Goal: Information Seeking & Learning: Check status

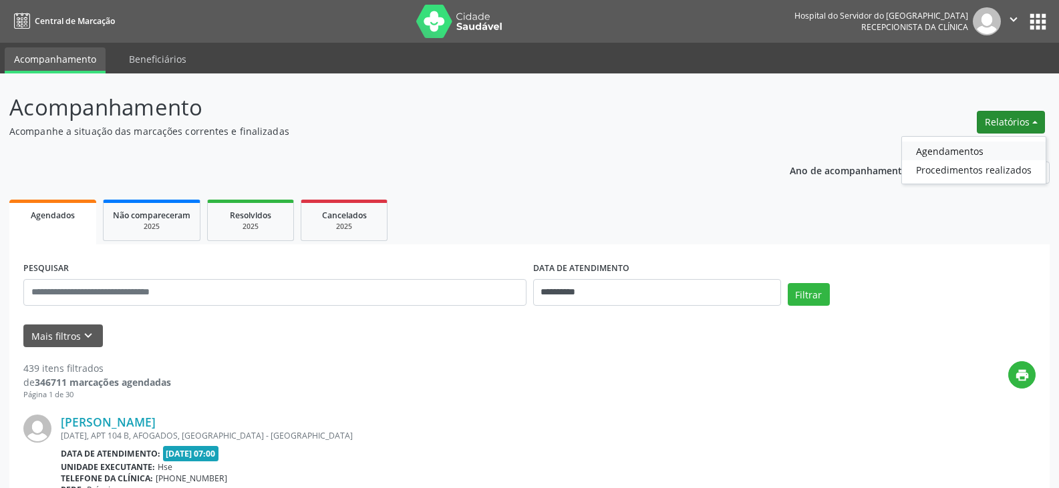
click at [957, 155] on link "Agendamentos" at bounding box center [974, 151] width 144 height 19
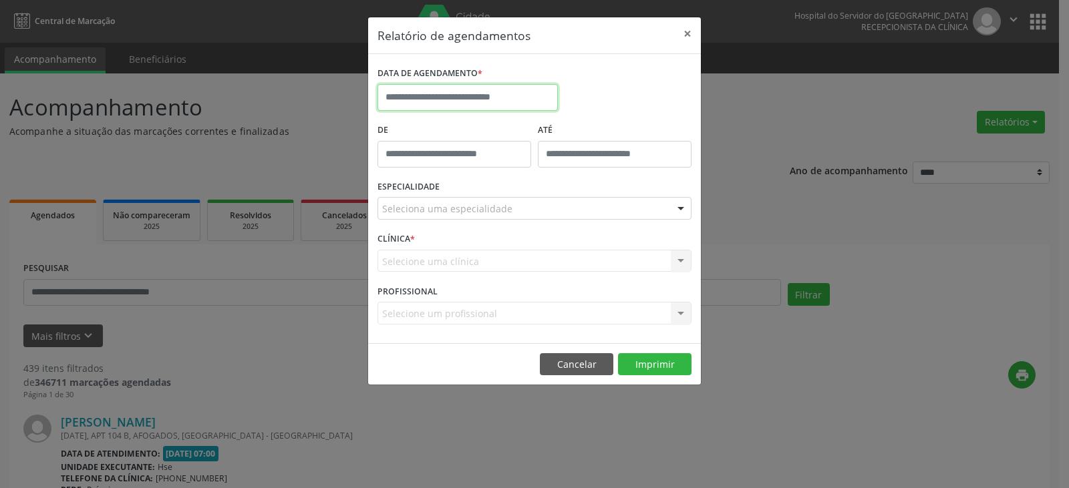
click at [458, 90] on input "text" at bounding box center [467, 97] width 180 height 27
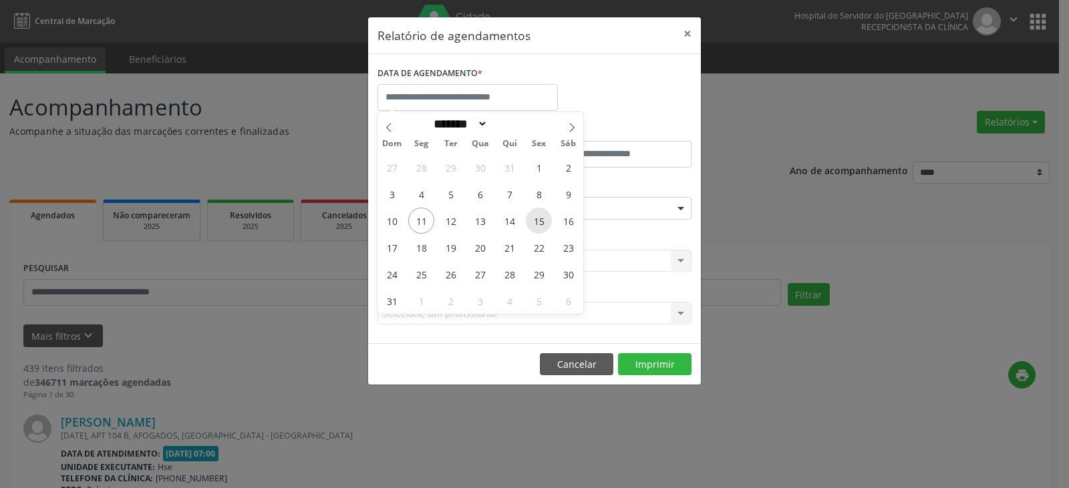
click at [538, 217] on span "15" at bounding box center [539, 221] width 26 height 26
type input "**********"
click at [538, 217] on span "15" at bounding box center [539, 221] width 26 height 26
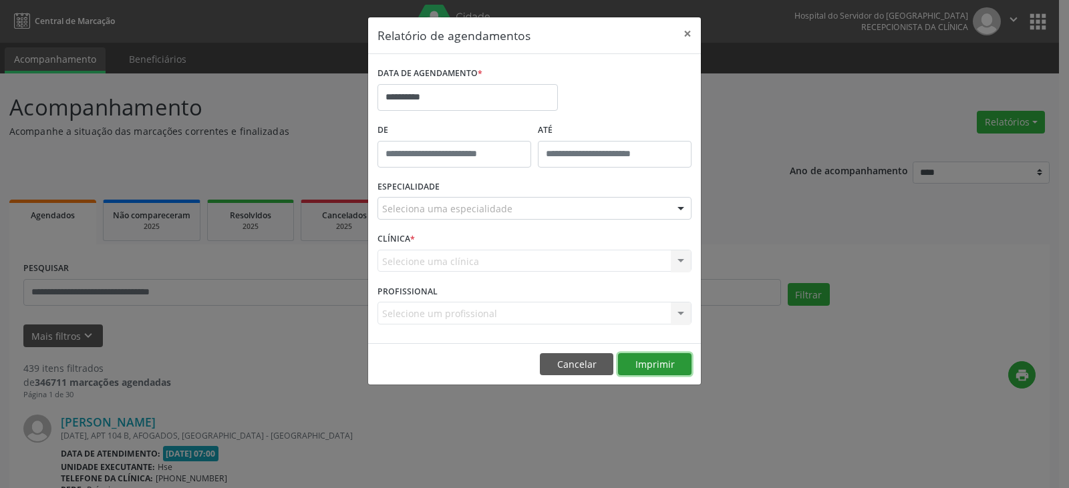
click at [653, 360] on button "Imprimir" at bounding box center [654, 364] width 73 height 23
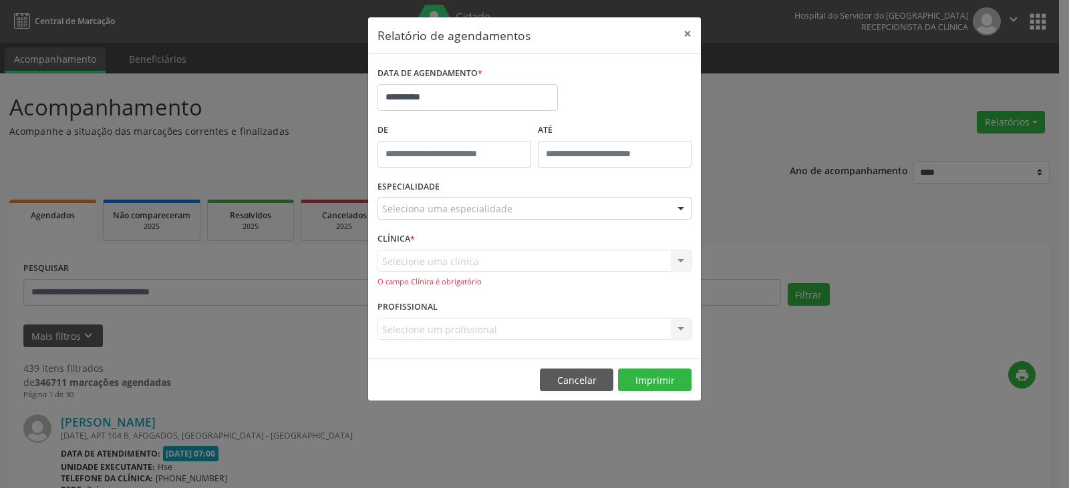
click at [574, 262] on div "Selecione uma clínica Nenhum resultado encontrado para: " " Não há nenhuma opçã…" at bounding box center [534, 269] width 314 height 38
click at [650, 256] on div "Selecione uma clínica Nenhum resultado encontrado para: " " Não há nenhuma opçã…" at bounding box center [534, 269] width 314 height 38
click at [620, 209] on div "Seleciona uma especialidade" at bounding box center [534, 208] width 314 height 23
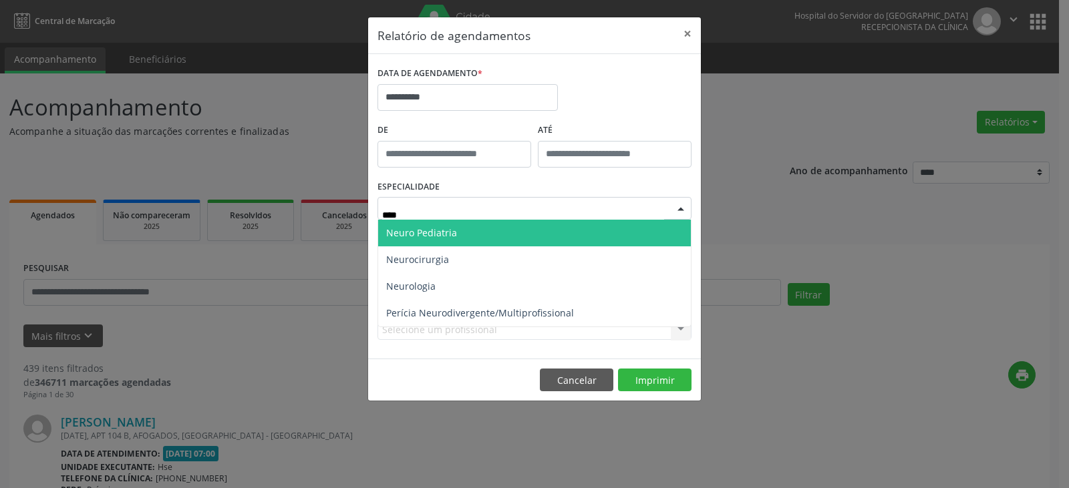
type input "*****"
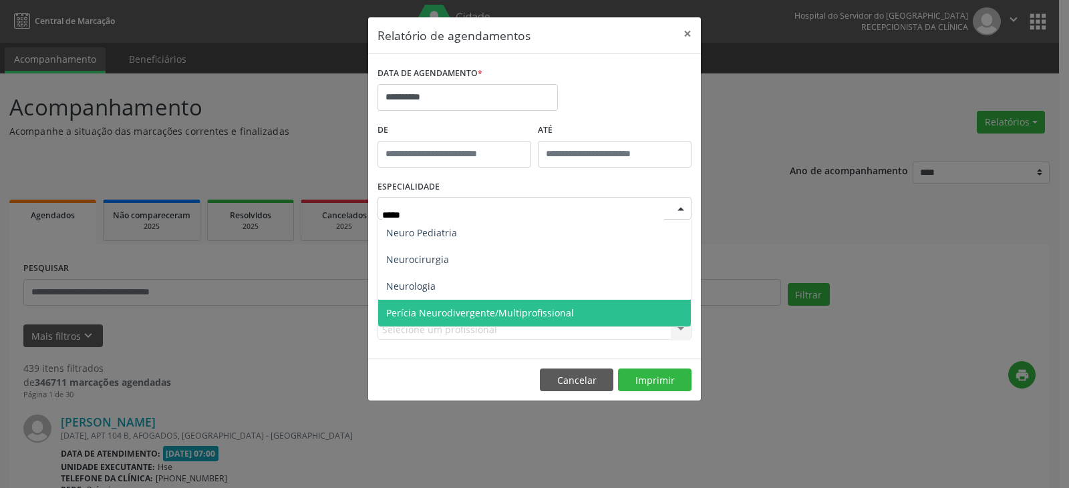
click at [580, 319] on span "Perícia Neurodivergente/Multiprofissional" at bounding box center [534, 313] width 313 height 27
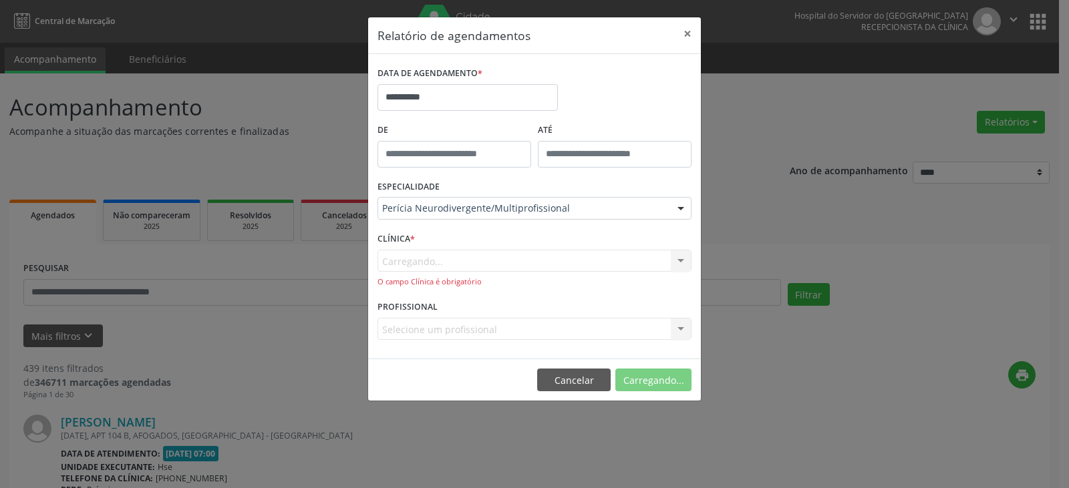
click at [472, 261] on div "Carregando... Nenhum resultado encontrado para: " " Não há nenhuma opção para s…" at bounding box center [534, 269] width 314 height 38
click at [466, 232] on div "CLÍNICA * Hse Hse Nenhum resultado encontrado para: " " Não há nenhuma opção pa…" at bounding box center [534, 263] width 321 height 68
click at [665, 274] on div "Hse Hse Nenhum resultado encontrado para: " " Não há nenhuma opção para ser exi…" at bounding box center [534, 269] width 314 height 38
click at [667, 266] on div "Hse" at bounding box center [534, 261] width 314 height 23
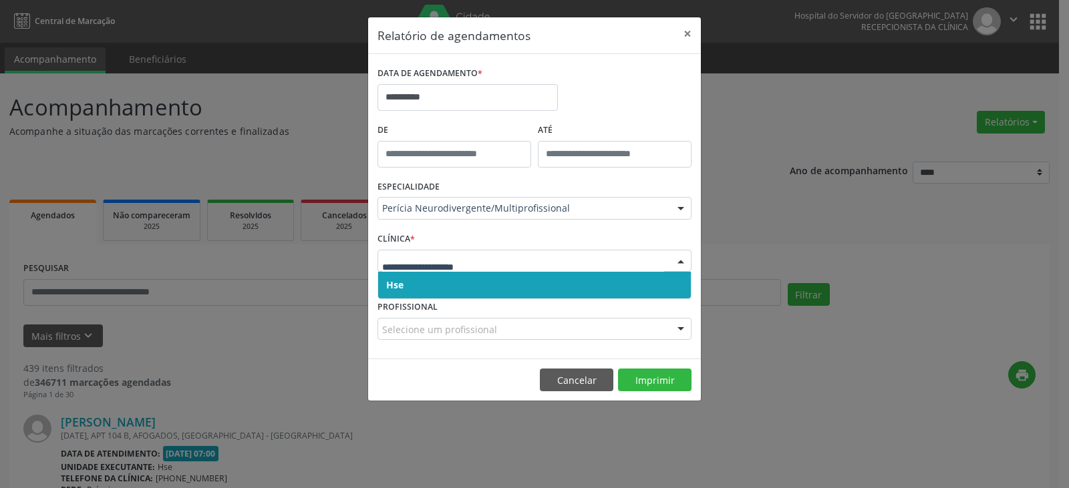
click at [667, 266] on div at bounding box center [534, 261] width 314 height 23
click at [671, 372] on button "Imprimir" at bounding box center [654, 380] width 73 height 23
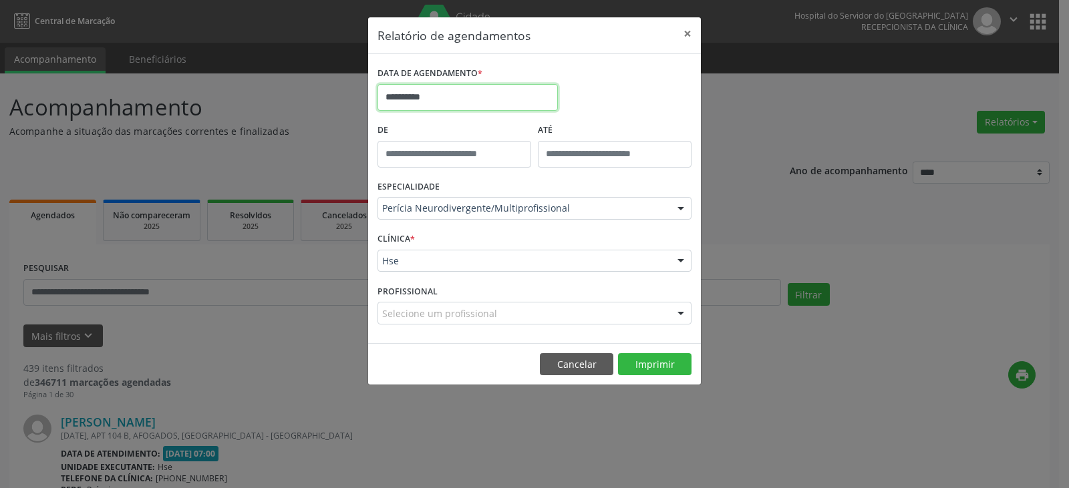
click at [462, 102] on input "**********" at bounding box center [467, 97] width 180 height 27
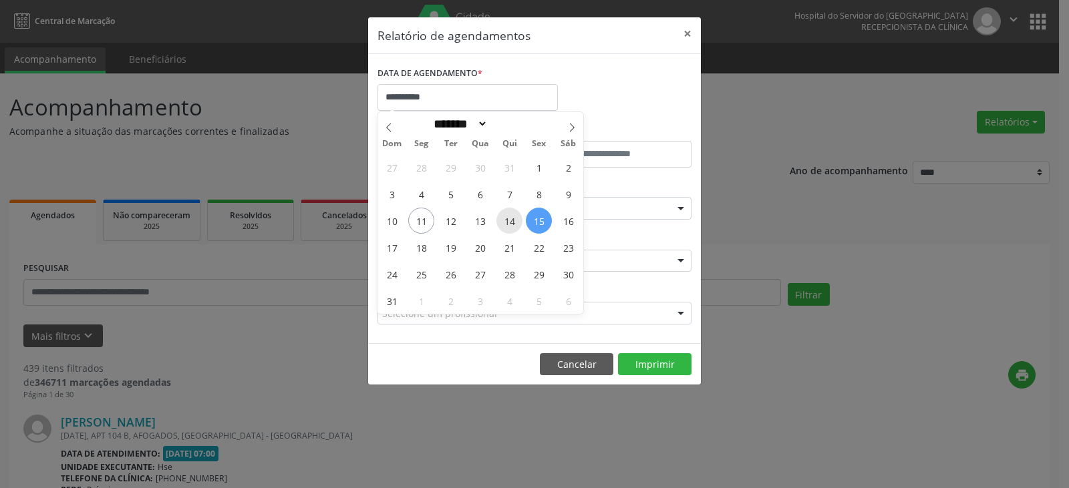
click at [506, 219] on span "14" at bounding box center [509, 221] width 26 height 26
type input "**********"
click at [506, 219] on span "14" at bounding box center [509, 221] width 26 height 26
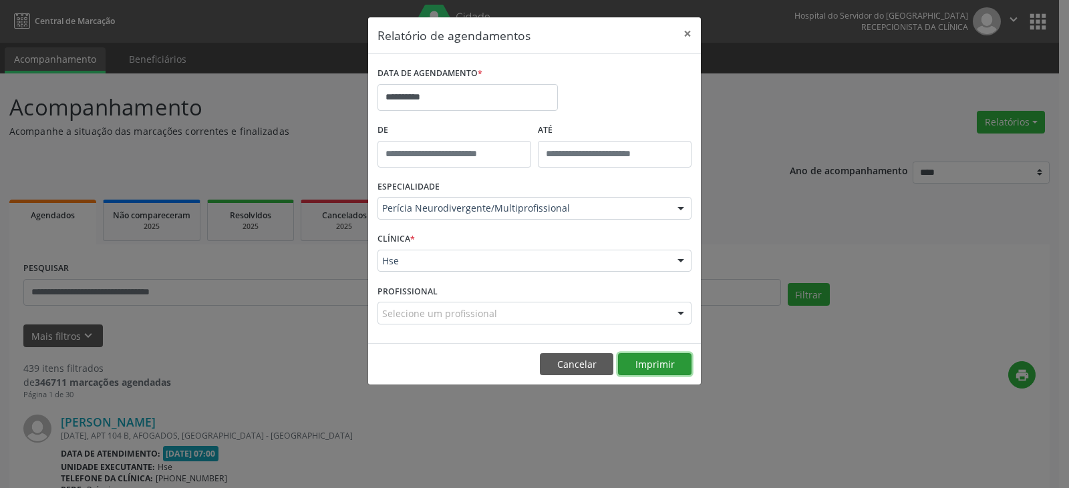
click at [642, 363] on button "Imprimir" at bounding box center [654, 364] width 73 height 23
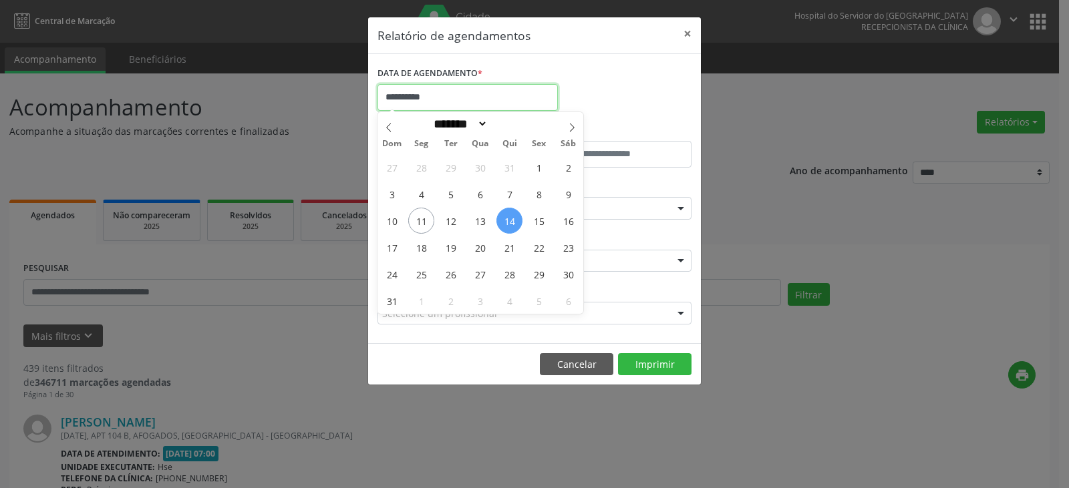
click at [478, 96] on input "**********" at bounding box center [467, 97] width 180 height 27
click at [483, 212] on span "13" at bounding box center [480, 221] width 26 height 26
type input "**********"
click at [483, 212] on span "13" at bounding box center [480, 221] width 26 height 26
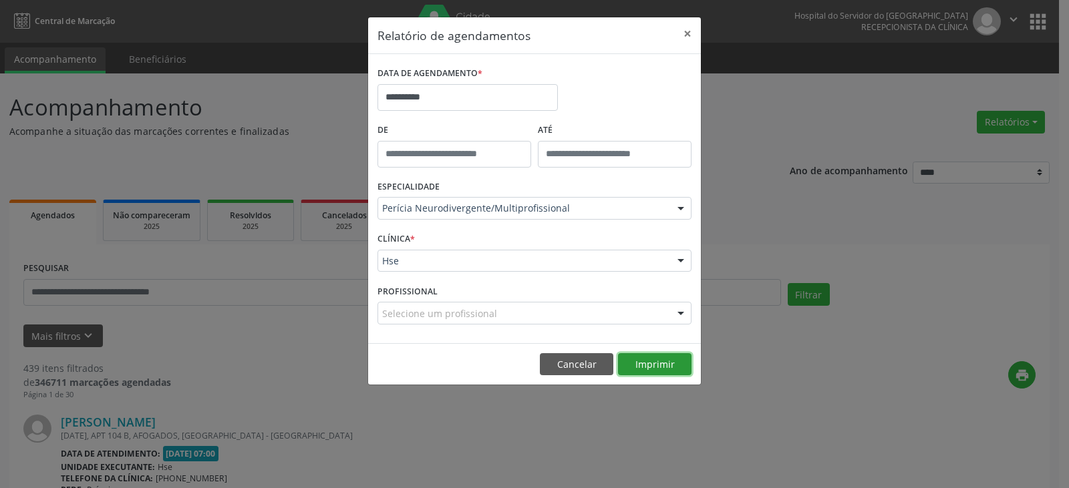
click at [636, 357] on button "Imprimir" at bounding box center [654, 364] width 73 height 23
click at [477, 84] on input "**********" at bounding box center [467, 97] width 180 height 27
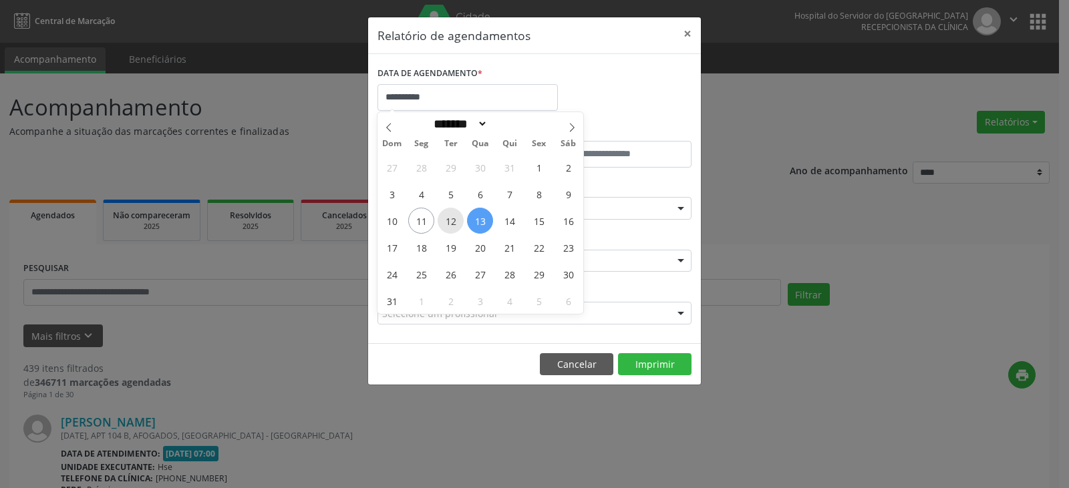
click at [444, 228] on span "12" at bounding box center [450, 221] width 26 height 26
type input "**********"
click at [444, 226] on span "12" at bounding box center [450, 221] width 26 height 26
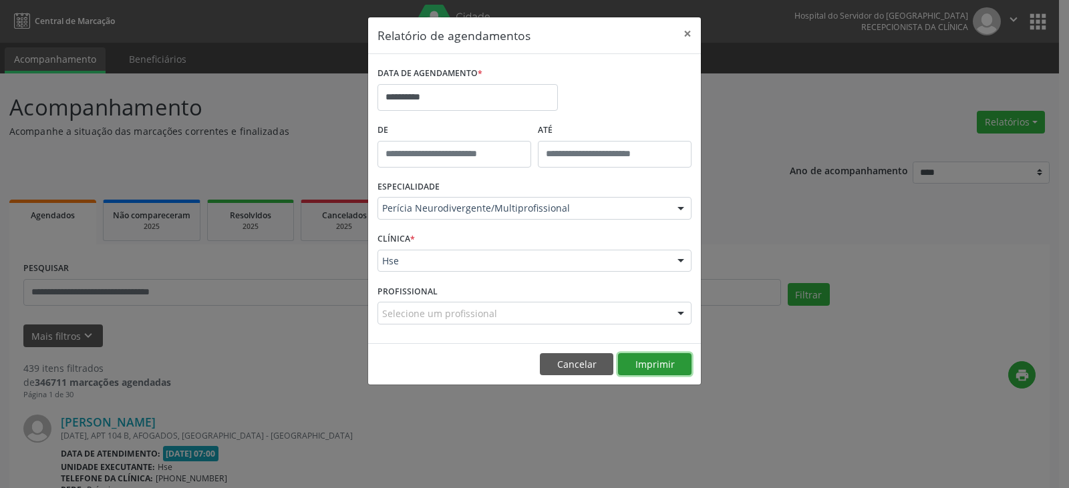
click at [665, 366] on button "Imprimir" at bounding box center [654, 364] width 73 height 23
click at [683, 38] on button "×" at bounding box center [687, 33] width 27 height 33
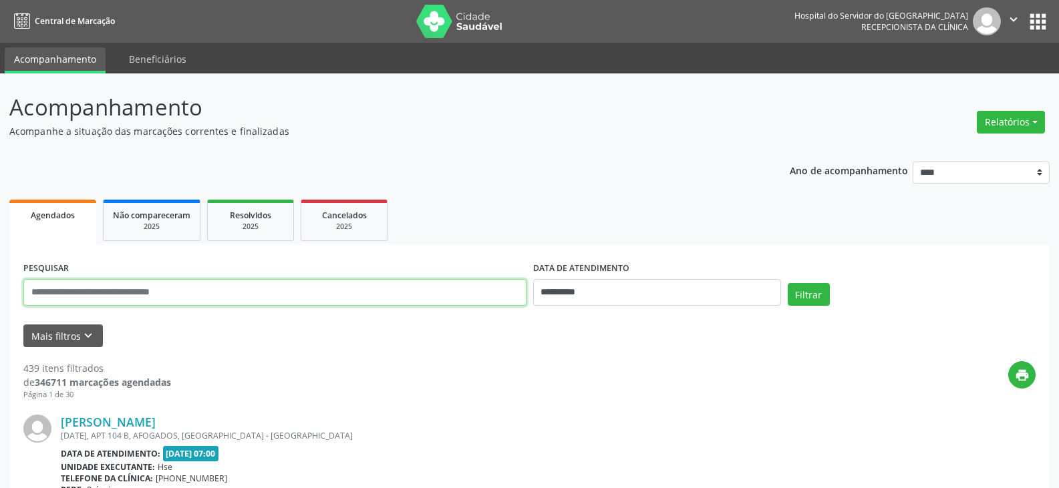
click at [140, 290] on input "text" at bounding box center [274, 292] width 503 height 27
paste input "**********"
type input "**********"
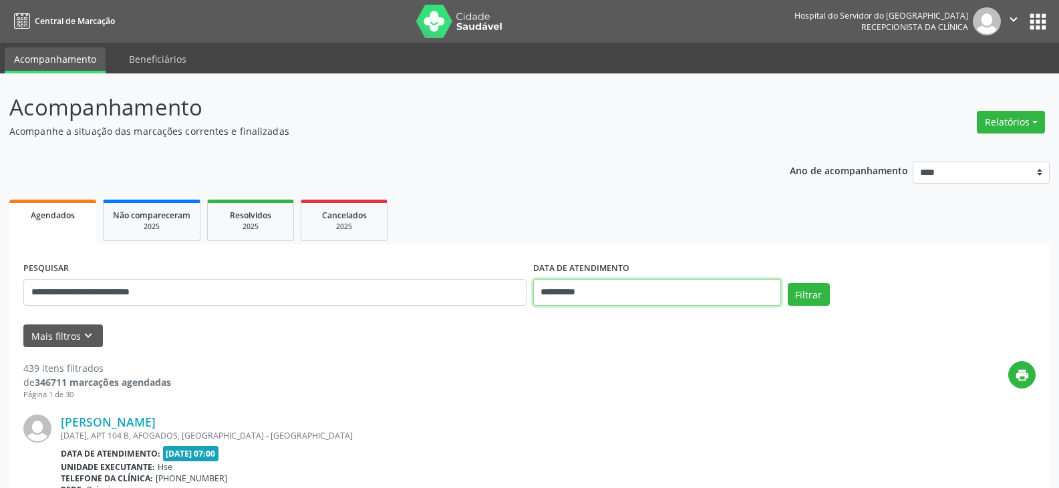
click at [567, 293] on input "**********" at bounding box center [657, 292] width 248 height 27
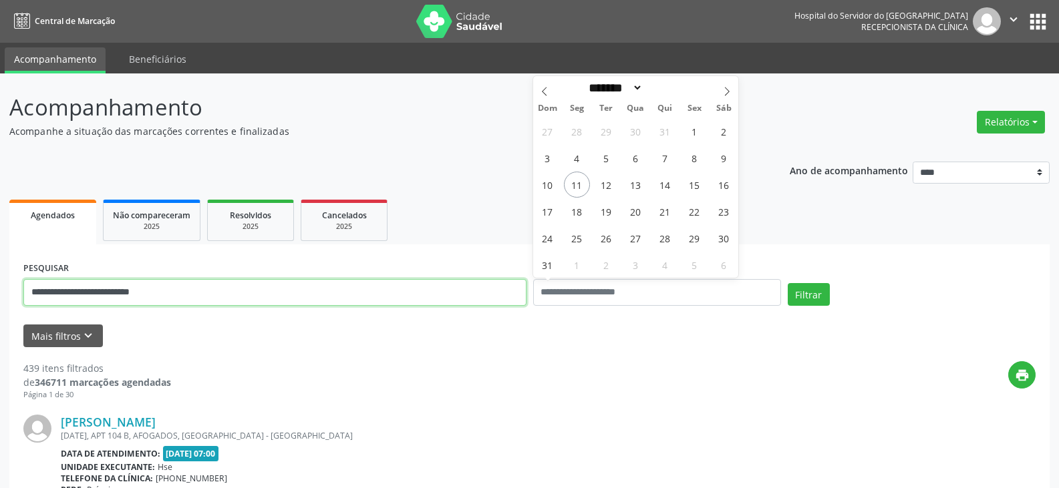
click at [433, 303] on input "**********" at bounding box center [274, 292] width 503 height 27
click at [787, 283] on button "Filtrar" at bounding box center [808, 294] width 42 height 23
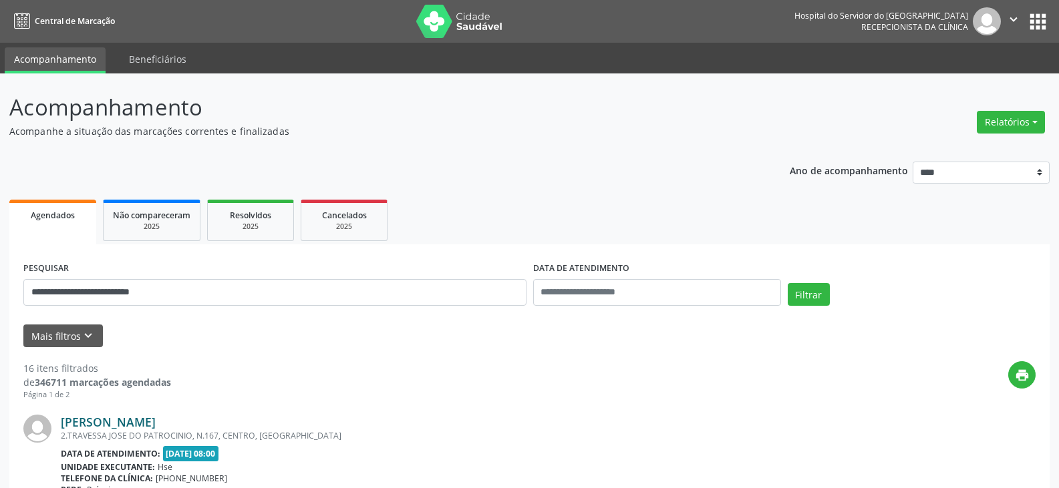
click at [143, 429] on link "[PERSON_NAME]" at bounding box center [108, 422] width 95 height 15
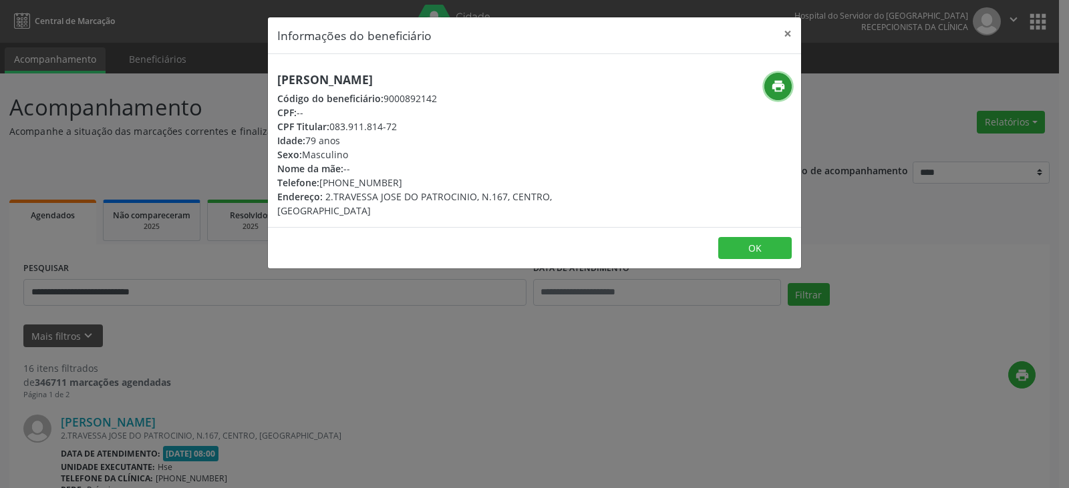
click at [781, 83] on icon "print" at bounding box center [778, 86] width 15 height 15
click at [787, 31] on button "×" at bounding box center [787, 33] width 27 height 33
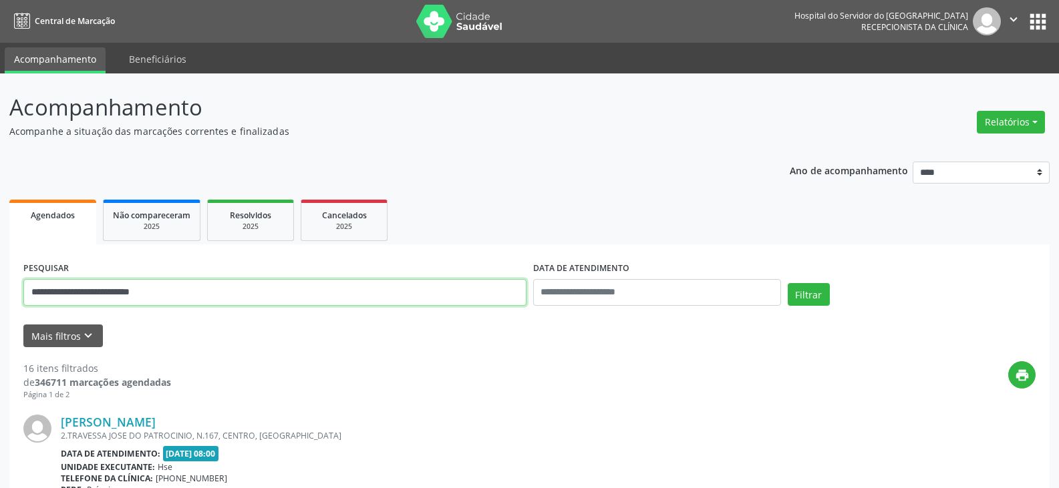
drag, startPoint x: 302, startPoint y: 287, endPoint x: 0, endPoint y: 297, distance: 302.0
type input "**********"
click at [787, 283] on button "Filtrar" at bounding box center [808, 294] width 42 height 23
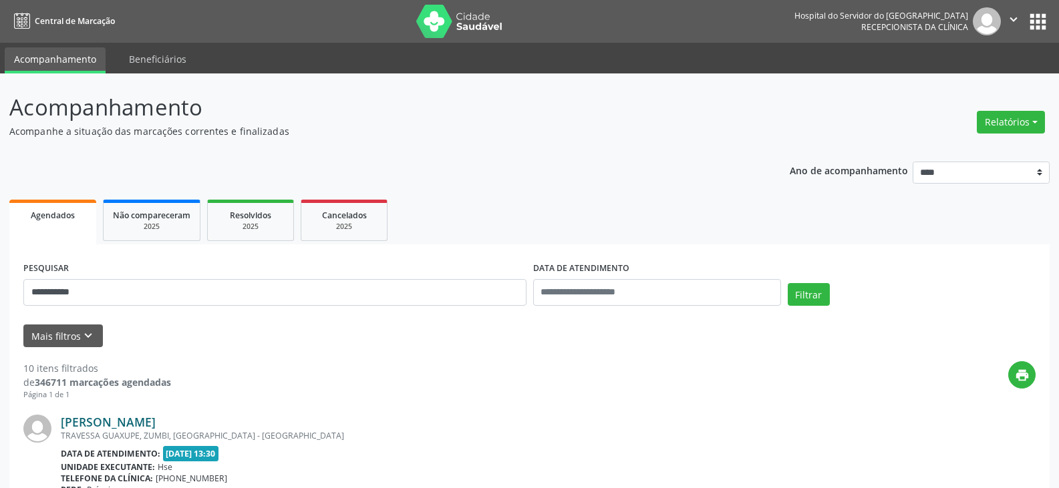
click at [104, 423] on link "[PERSON_NAME]" at bounding box center [108, 422] width 95 height 15
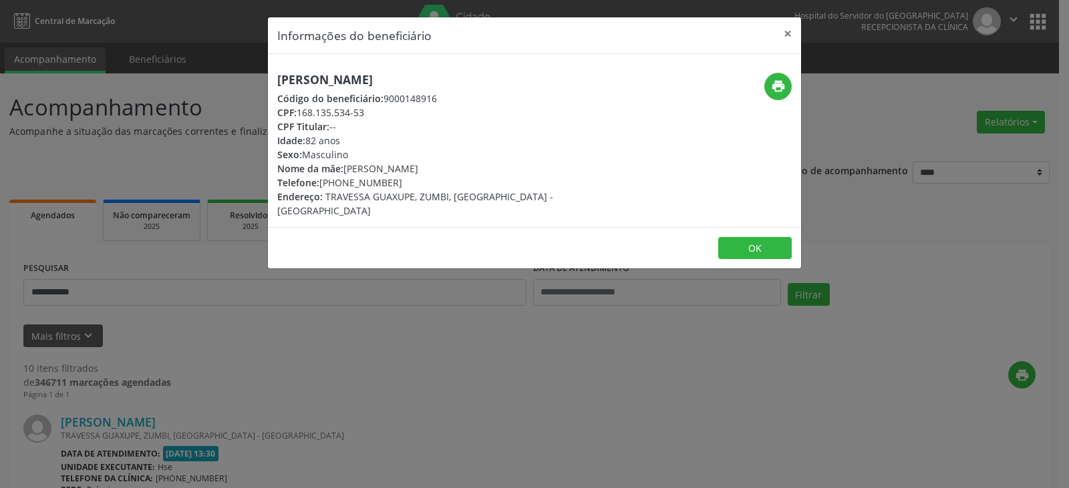
drag, startPoint x: 341, startPoint y: 182, endPoint x: 412, endPoint y: 184, distance: 71.5
click at [412, 184] on div "Telefone: [PHONE_NUMBER]" at bounding box center [445, 183] width 337 height 14
copy div "98220-7602"
click at [775, 96] on button "print" at bounding box center [777, 86] width 27 height 27
click at [787, 33] on button "×" at bounding box center [787, 33] width 27 height 33
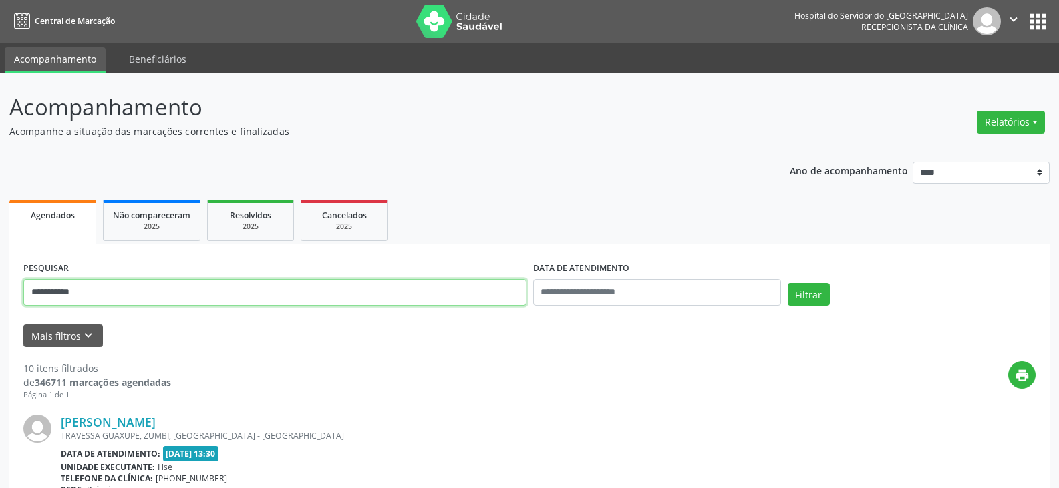
drag, startPoint x: 336, startPoint y: 292, endPoint x: 0, endPoint y: 319, distance: 337.0
click at [787, 283] on button "Filtrar" at bounding box center [808, 294] width 42 height 23
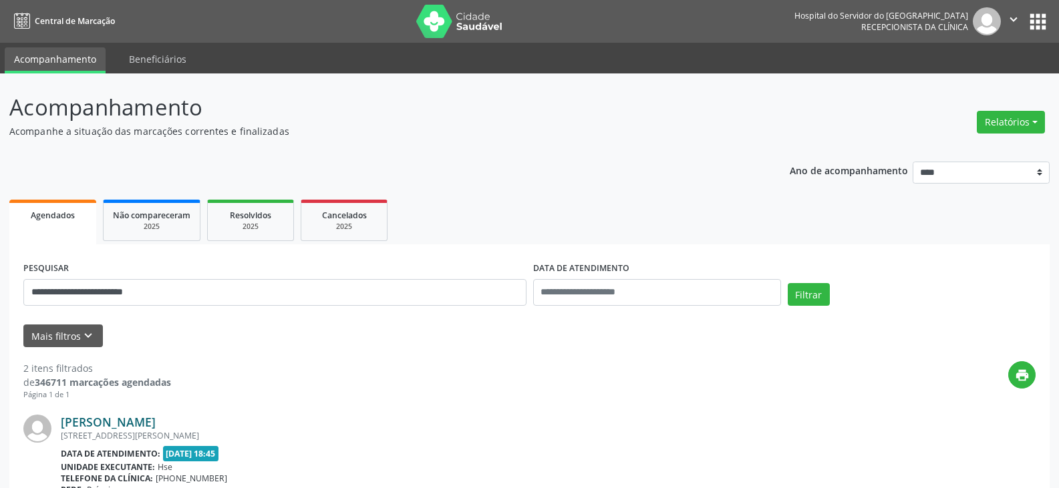
click at [156, 417] on link "[PERSON_NAME]" at bounding box center [108, 422] width 95 height 15
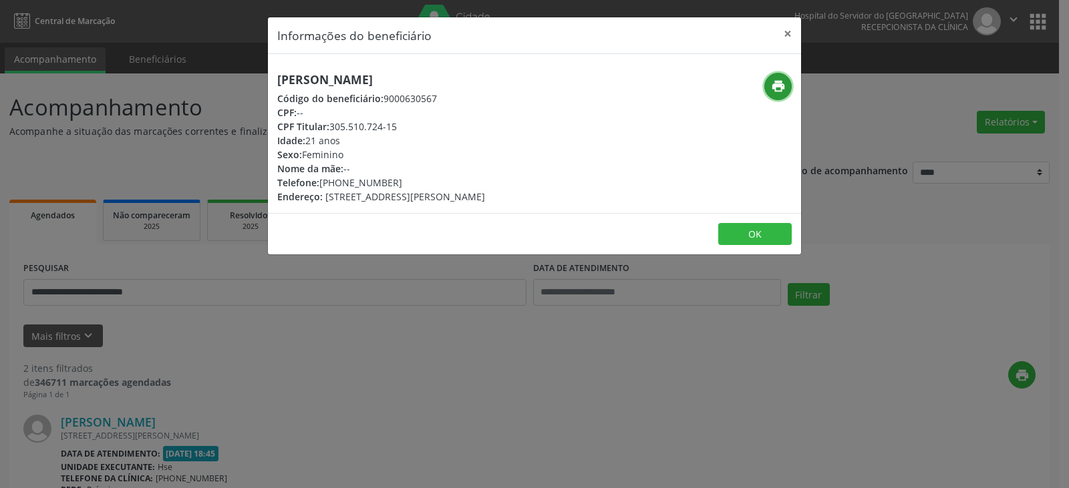
click at [789, 91] on button "print" at bounding box center [777, 86] width 27 height 27
drag, startPoint x: 336, startPoint y: 182, endPoint x: 347, endPoint y: 183, distance: 10.7
click at [346, 182] on div "Telefone: [PHONE_NUMBER]" at bounding box center [381, 183] width 208 height 14
click at [339, 182] on div "Telefone: [PHONE_NUMBER]" at bounding box center [381, 183] width 208 height 14
drag, startPoint x: 340, startPoint y: 182, endPoint x: 408, endPoint y: 182, distance: 68.1
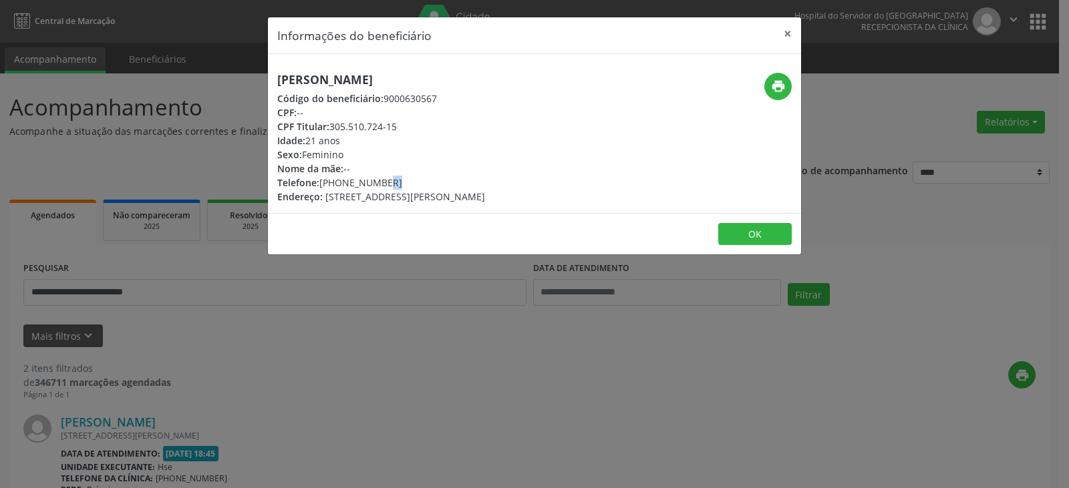
click at [408, 182] on div "Telefone: [PHONE_NUMBER]" at bounding box center [381, 183] width 208 height 14
drag, startPoint x: 329, startPoint y: 129, endPoint x: 403, endPoint y: 130, distance: 73.5
click at [403, 130] on div "CPF Titular: 305.510.724-15" at bounding box center [381, 127] width 208 height 14
copy div "305.510.724-15"
click at [783, 35] on button "×" at bounding box center [787, 33] width 27 height 33
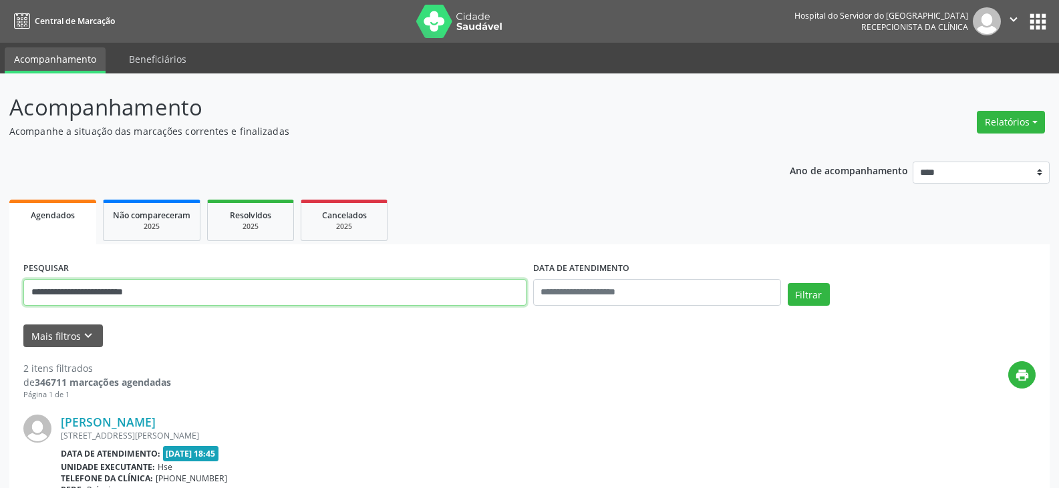
drag, startPoint x: 206, startPoint y: 287, endPoint x: 0, endPoint y: 287, distance: 206.4
click at [0, 287] on div "**********" at bounding box center [529, 446] width 1059 height 747
paste input "text"
type input "**********"
click at [787, 283] on button "Filtrar" at bounding box center [808, 294] width 42 height 23
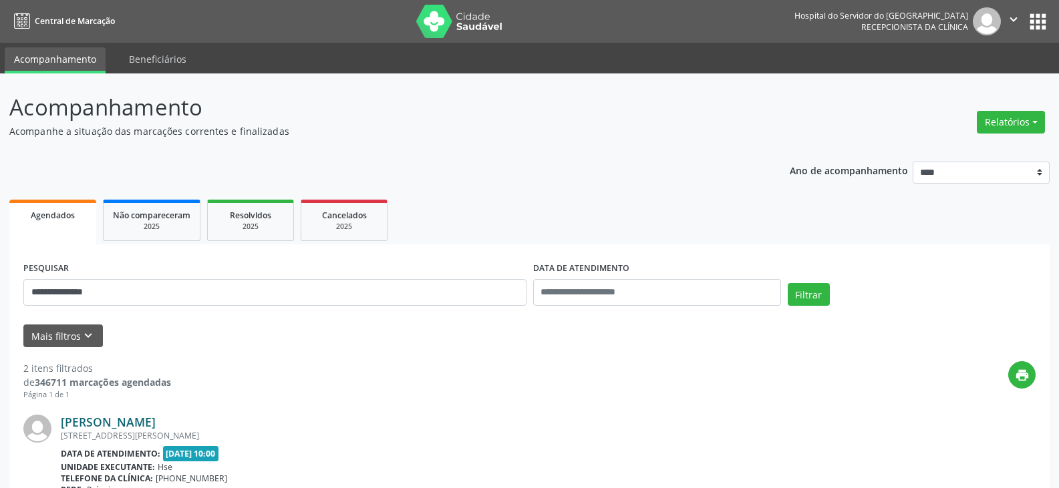
click at [93, 423] on link "[PERSON_NAME]" at bounding box center [108, 422] width 95 height 15
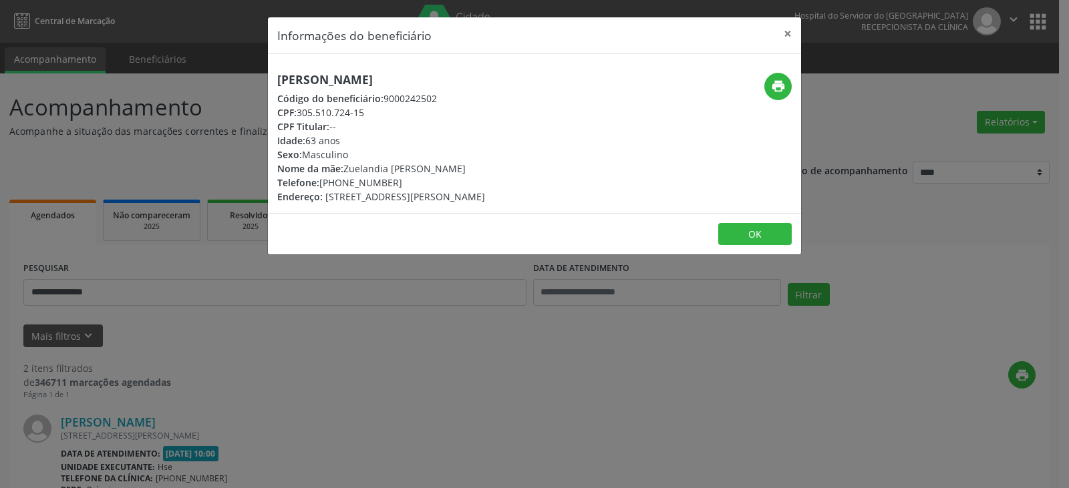
drag, startPoint x: 437, startPoint y: 81, endPoint x: 291, endPoint y: 88, distance: 146.4
click at [275, 83] on div "[PERSON_NAME] Código do beneficiário: 9000242502 CPF: 305.510.724-15 CPF Titula…" at bounding box center [445, 138] width 355 height 131
copy h5 "[PERSON_NAME]"
click at [787, 33] on button "×" at bounding box center [787, 33] width 27 height 33
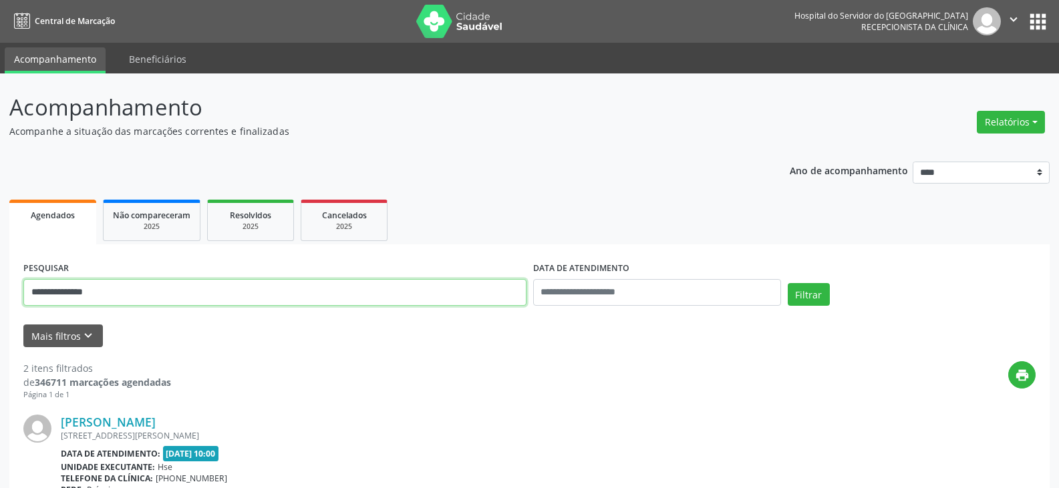
drag, startPoint x: 111, startPoint y: 291, endPoint x: 0, endPoint y: 297, distance: 111.0
click at [0, 297] on div "**********" at bounding box center [529, 452] width 1059 height 758
type input "*"
type input "**********"
click at [787, 283] on button "Filtrar" at bounding box center [808, 294] width 42 height 23
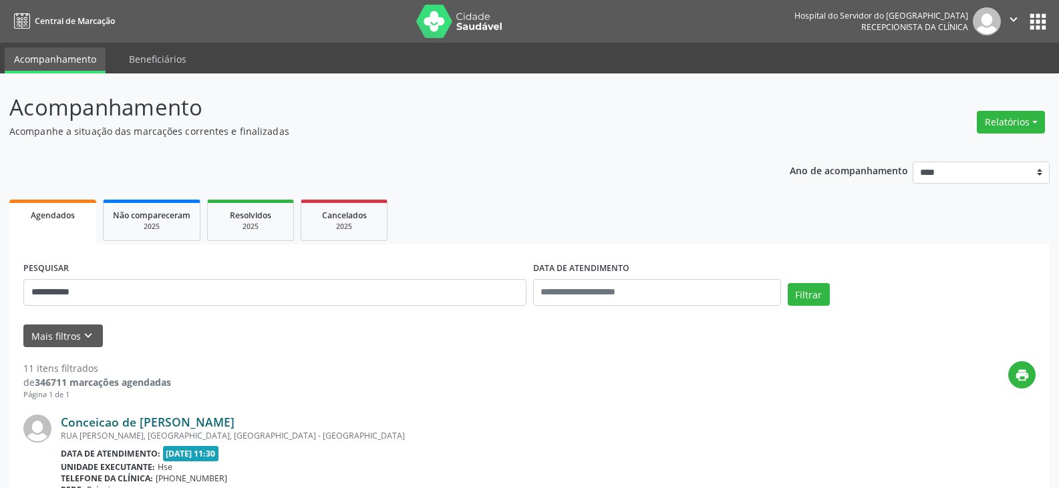
click at [217, 417] on link "Conceicao de [PERSON_NAME]" at bounding box center [148, 422] width 174 height 15
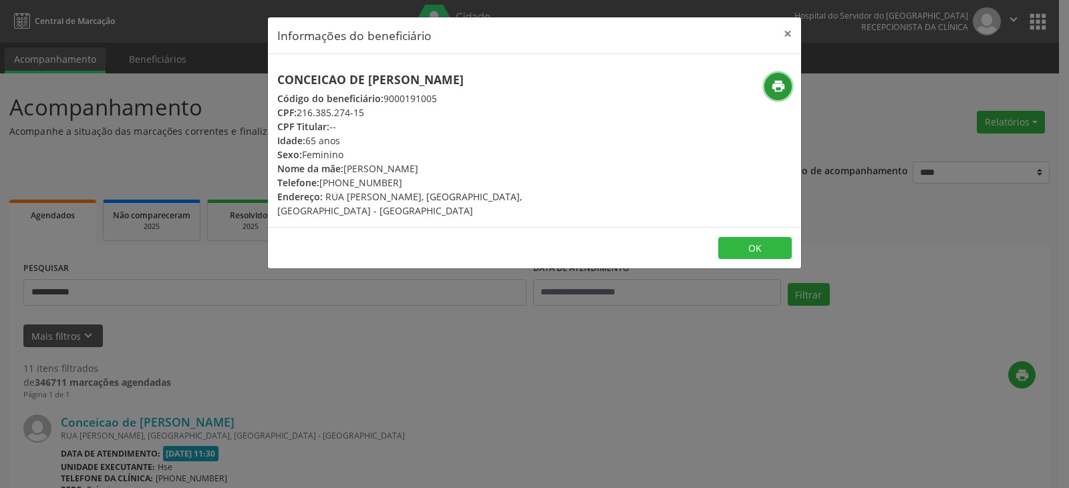
click at [771, 81] on icon "print" at bounding box center [778, 86] width 15 height 15
drag, startPoint x: 340, startPoint y: 181, endPoint x: 428, endPoint y: 184, distance: 88.2
click at [428, 184] on div "Telefone: [PHONE_NUMBER]" at bounding box center [445, 183] width 337 height 14
copy div "97909-9241"
click at [778, 32] on button "×" at bounding box center [787, 33] width 27 height 33
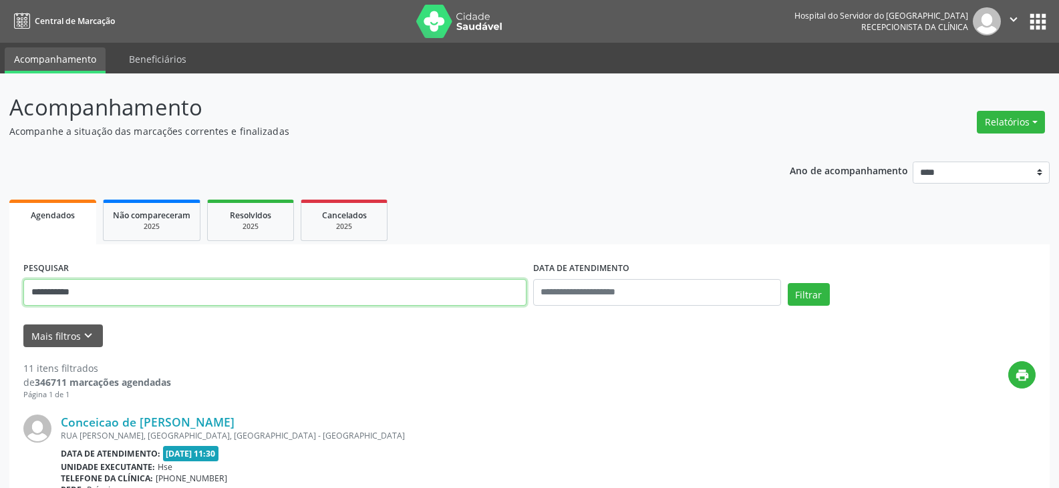
drag, startPoint x: 154, startPoint y: 296, endPoint x: 0, endPoint y: 301, distance: 154.4
click at [787, 283] on button "Filtrar" at bounding box center [808, 294] width 42 height 23
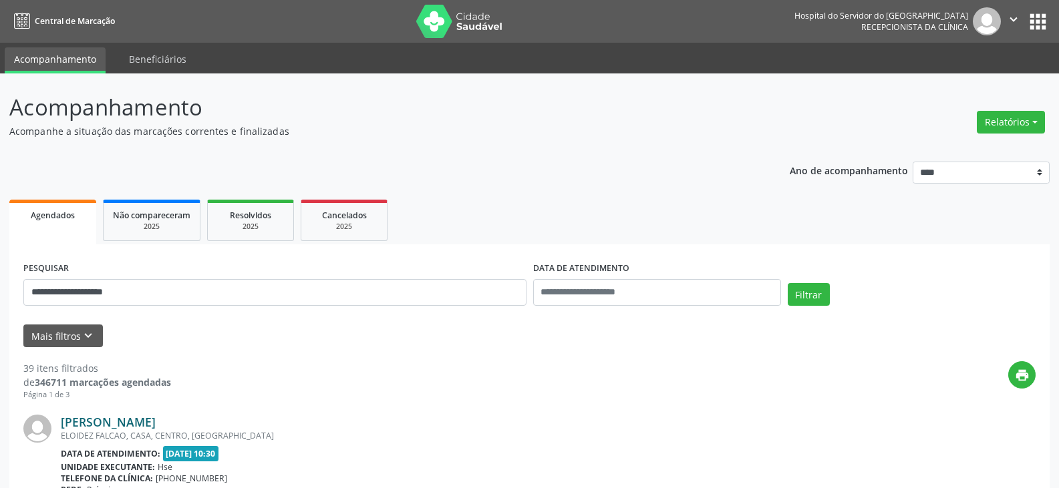
click at [150, 424] on link "[PERSON_NAME]" at bounding box center [108, 422] width 95 height 15
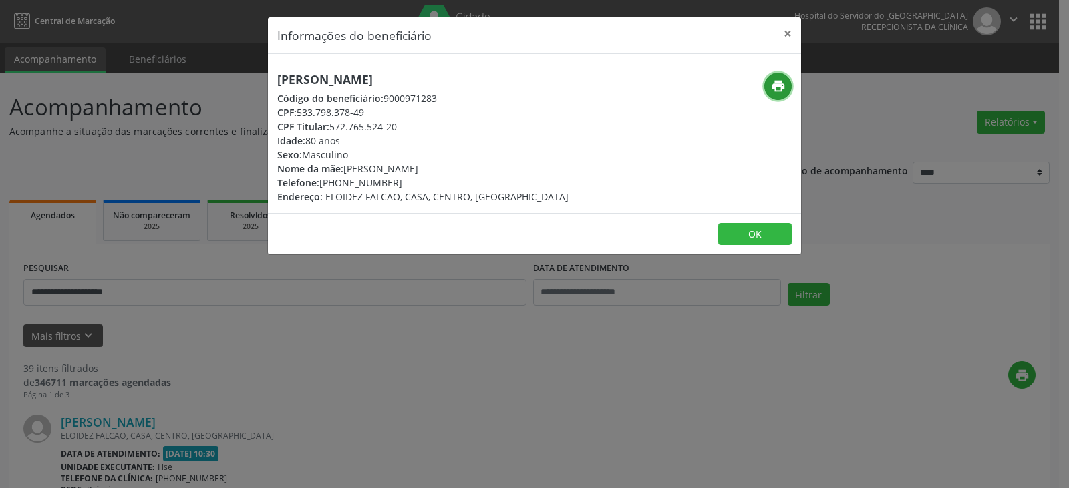
click at [777, 85] on icon "print" at bounding box center [778, 86] width 15 height 15
drag, startPoint x: 277, startPoint y: 81, endPoint x: 429, endPoint y: 79, distance: 153.0
click at [429, 79] on div "[PERSON_NAME] Código do beneficiário: 9000971283 CPF: 533.798.378-49 CPF Titula…" at bounding box center [445, 138] width 355 height 131
copy h5 "[PERSON_NAME]"
drag, startPoint x: 298, startPoint y: 114, endPoint x: 368, endPoint y: 114, distance: 70.1
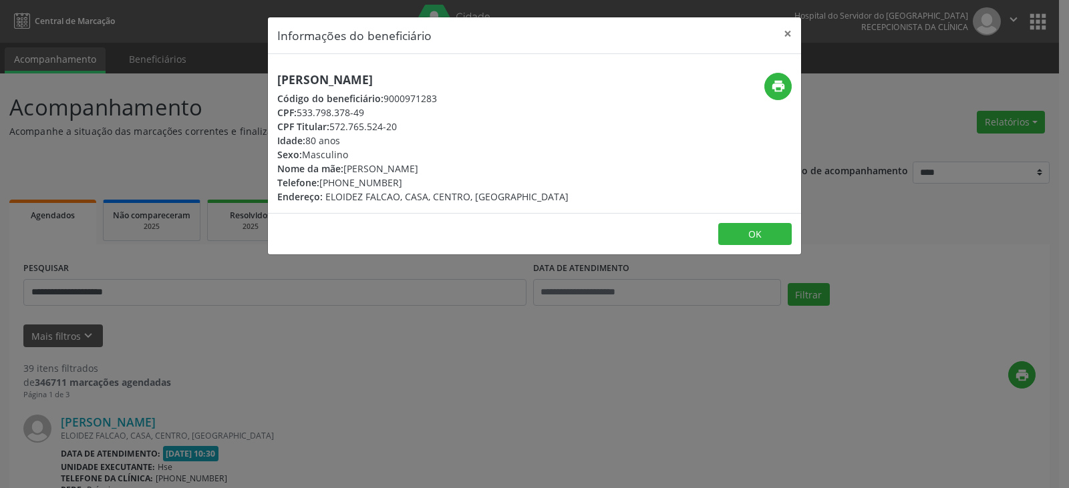
click at [368, 114] on div "CPF: 533.798.378-49" at bounding box center [422, 113] width 291 height 14
copy div "533.798.378-49"
drag, startPoint x: 426, startPoint y: 79, endPoint x: 264, endPoint y: 82, distance: 161.6
click at [264, 82] on div "Informações do beneficiário × [PERSON_NAME] Código do beneficiário: 9000971283 …" at bounding box center [534, 244] width 1069 height 488
copy h5 "[PERSON_NAME]"
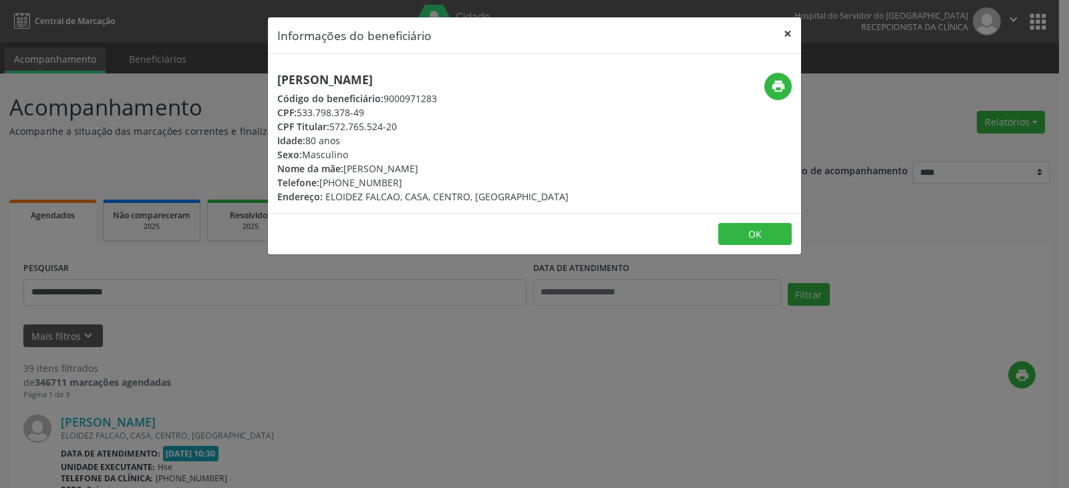
click at [793, 36] on button "×" at bounding box center [787, 33] width 27 height 33
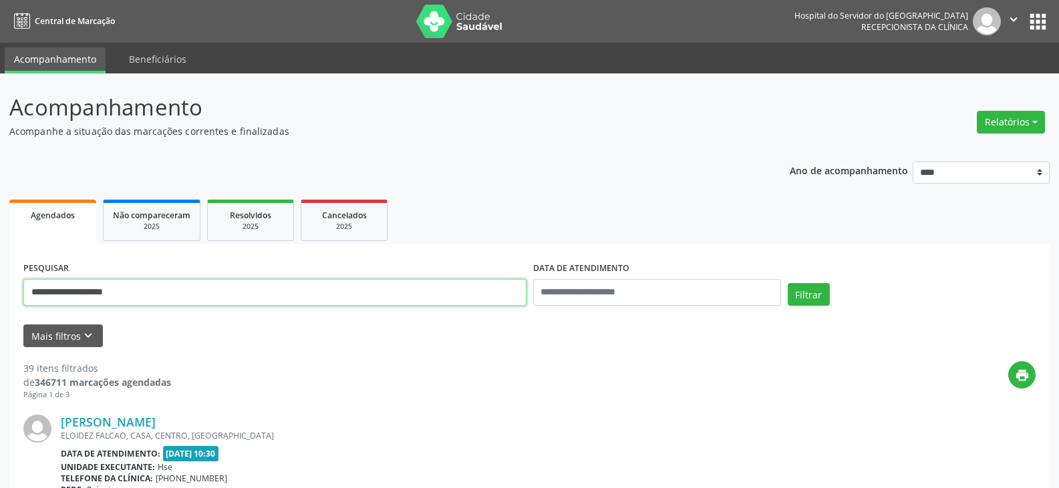
drag, startPoint x: 206, startPoint y: 299, endPoint x: 0, endPoint y: 333, distance: 208.5
type input "**********"
click at [787, 283] on button "Filtrar" at bounding box center [808, 294] width 42 height 23
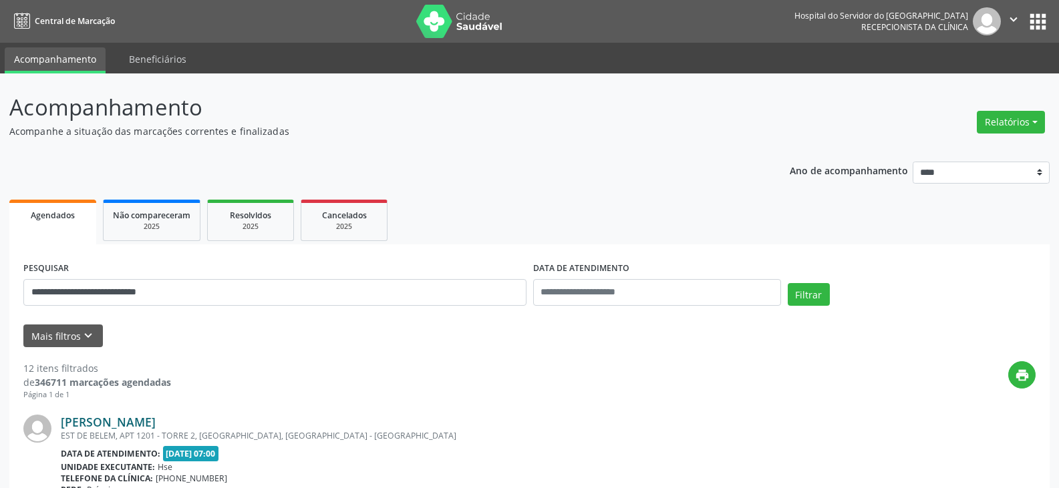
click at [108, 419] on link "[PERSON_NAME]" at bounding box center [108, 422] width 95 height 15
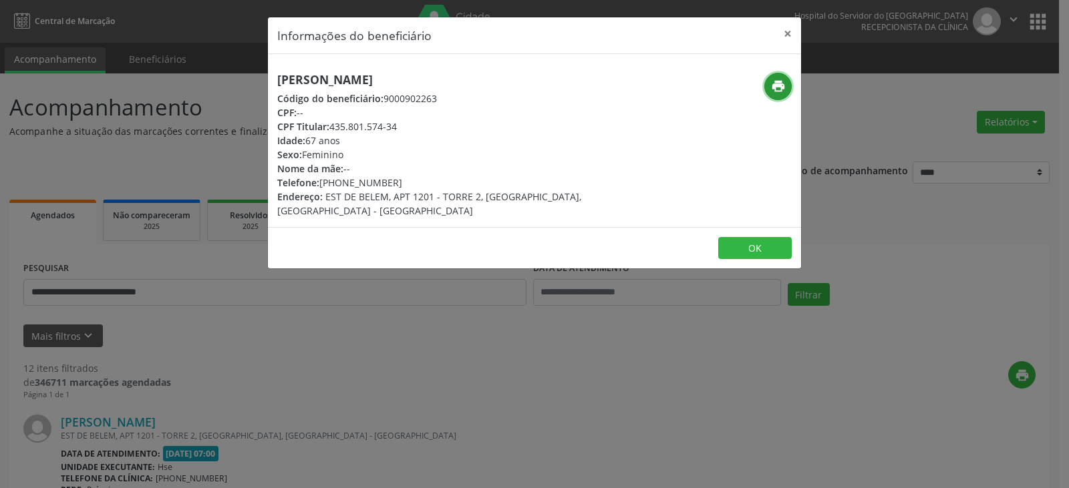
click at [785, 87] on button "print" at bounding box center [777, 86] width 27 height 27
drag, startPoint x: 333, startPoint y: 124, endPoint x: 409, endPoint y: 122, distance: 76.2
click at [409, 122] on div "CPF Titular: 435.801.574-34" at bounding box center [445, 127] width 337 height 14
copy div "435.801.574-34"
drag, startPoint x: 340, startPoint y: 181, endPoint x: 432, endPoint y: 189, distance: 92.5
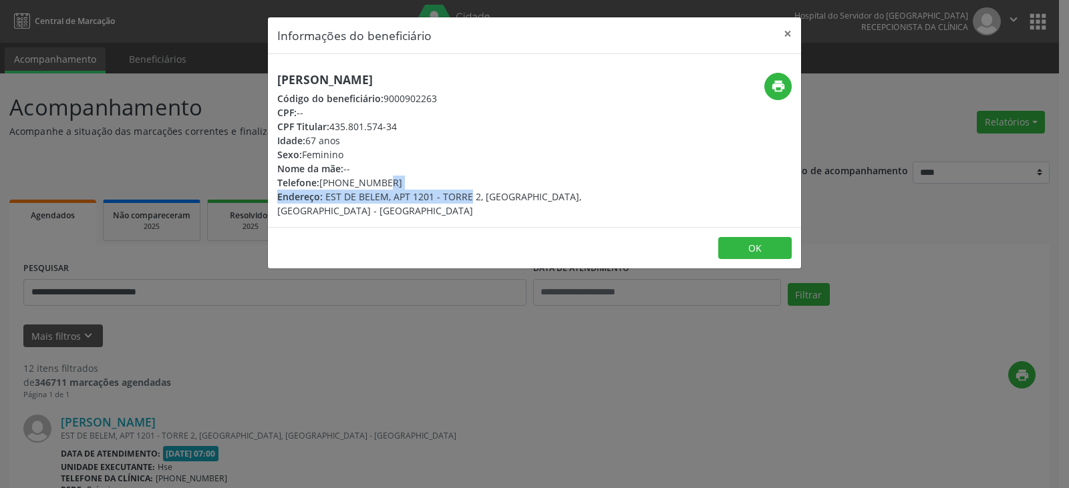
click at [432, 189] on div "[PERSON_NAME] Código do beneficiário: 9000902263 CPF: -- CPF Titular: 435.801.5…" at bounding box center [445, 145] width 337 height 145
click at [390, 180] on div "Telefone: [PHONE_NUMBER]" at bounding box center [445, 183] width 337 height 14
drag, startPoint x: 339, startPoint y: 181, endPoint x: 404, endPoint y: 184, distance: 64.8
click at [404, 184] on div "Telefone: [PHONE_NUMBER]" at bounding box center [445, 183] width 337 height 14
copy div "99904-0411"
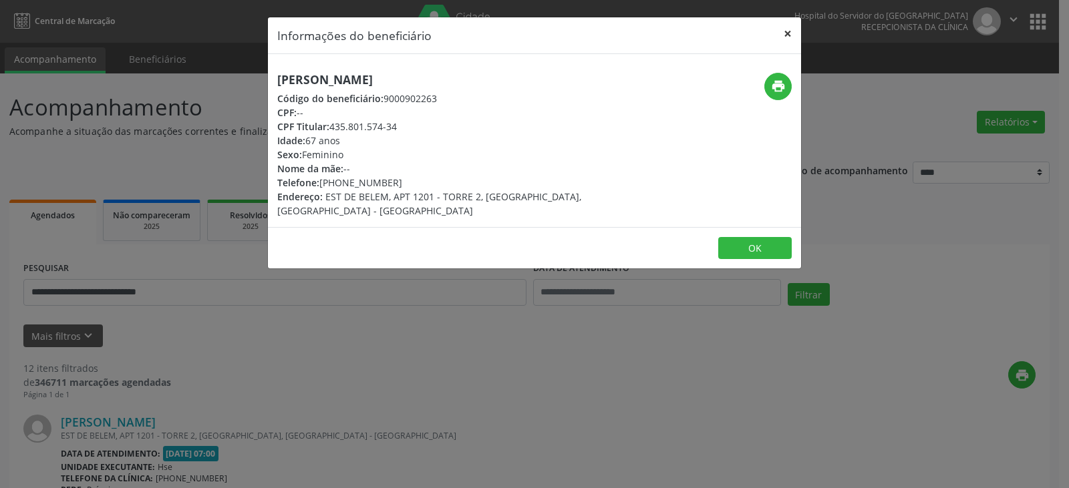
click at [789, 27] on button "×" at bounding box center [787, 33] width 27 height 33
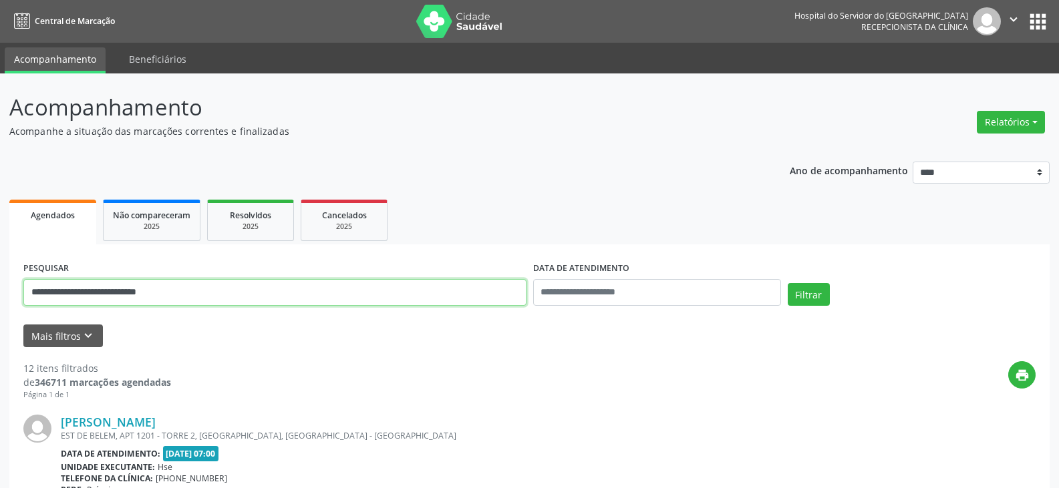
drag, startPoint x: 239, startPoint y: 289, endPoint x: 0, endPoint y: 289, distance: 239.1
click at [787, 283] on button "Filtrar" at bounding box center [808, 294] width 42 height 23
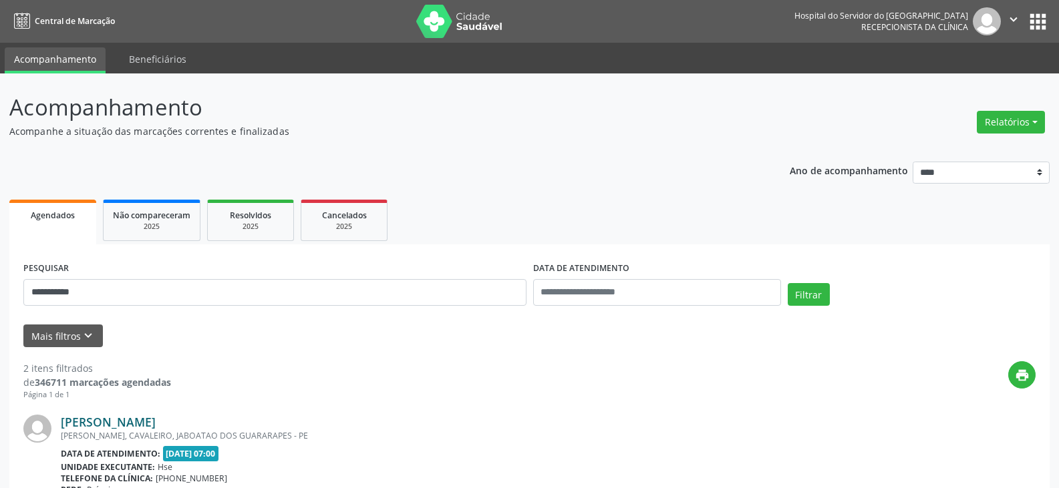
click at [156, 417] on link "[PERSON_NAME]" at bounding box center [108, 422] width 95 height 15
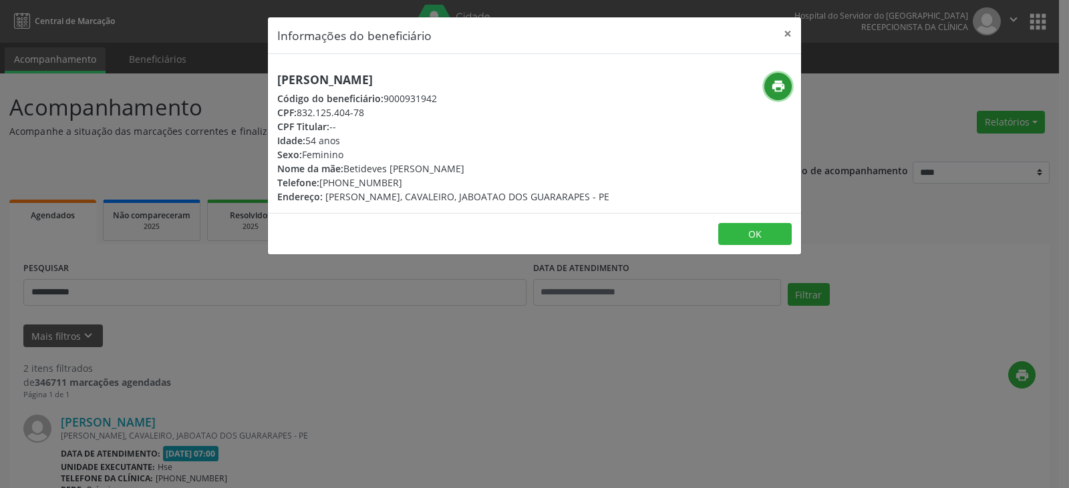
click at [769, 83] on button "print" at bounding box center [777, 86] width 27 height 27
drag, startPoint x: 301, startPoint y: 113, endPoint x: 368, endPoint y: 112, distance: 66.8
click at [368, 112] on div "CPF: 832.125.404-78" at bounding box center [443, 113] width 332 height 14
copy div "832.125.404-78"
drag, startPoint x: 337, startPoint y: 184, endPoint x: 402, endPoint y: 180, distance: 64.9
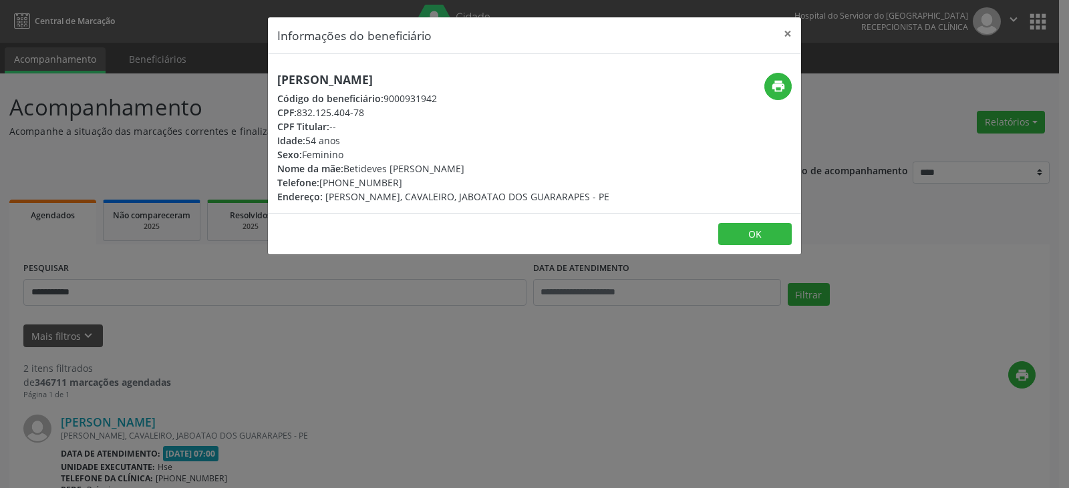
click at [402, 180] on div "Telefone: [PHONE_NUMBER]" at bounding box center [443, 183] width 332 height 14
click at [783, 93] on icon "print" at bounding box center [778, 86] width 15 height 15
drag, startPoint x: 781, startPoint y: 33, endPoint x: 186, endPoint y: 310, distance: 655.6
click at [781, 33] on button "×" at bounding box center [787, 33] width 27 height 33
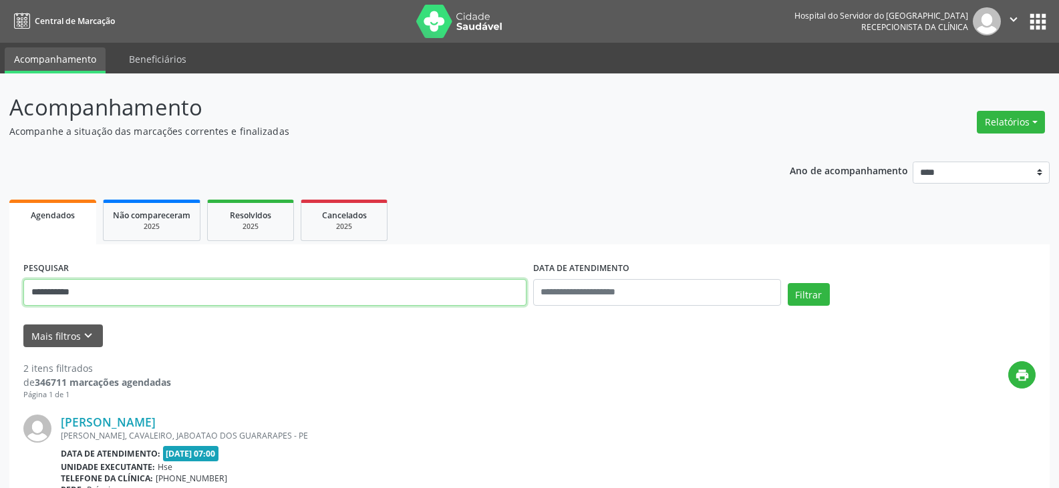
drag, startPoint x: 214, startPoint y: 287, endPoint x: 0, endPoint y: 285, distance: 213.7
click at [0, 285] on div "**********" at bounding box center [529, 452] width 1059 height 758
type input "**********"
click at [787, 283] on button "Filtrar" at bounding box center [808, 294] width 42 height 23
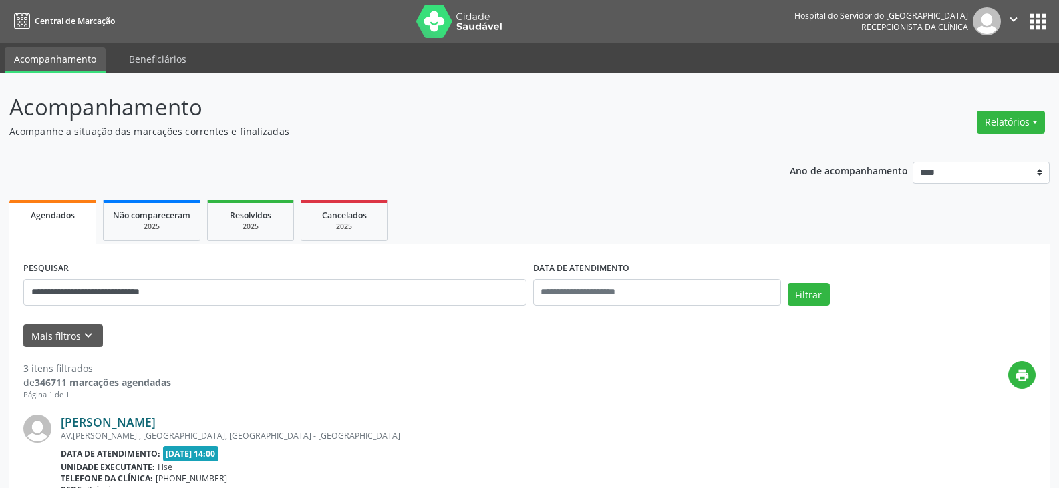
click at [128, 416] on link "[PERSON_NAME]" at bounding box center [108, 422] width 95 height 15
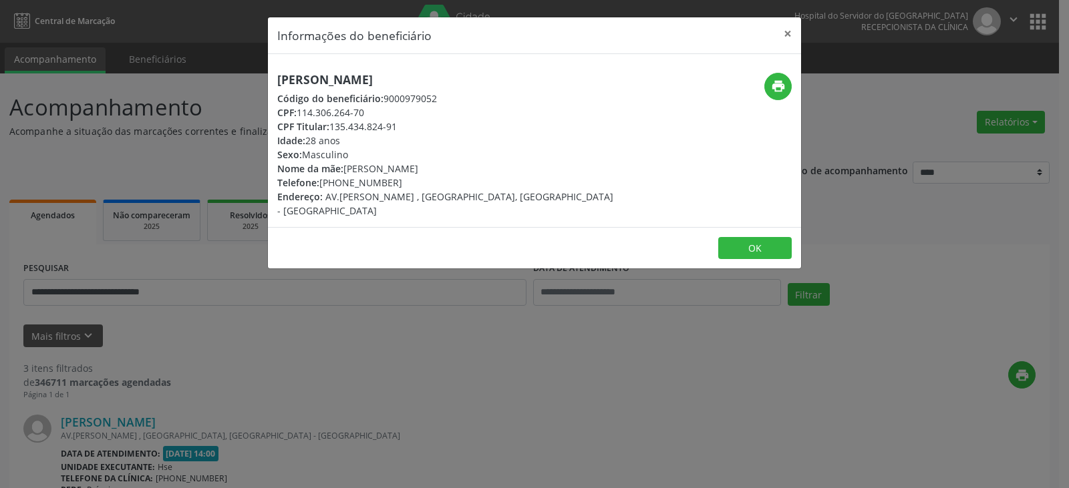
drag, startPoint x: 576, startPoint y: 79, endPoint x: 277, endPoint y: 72, distance: 299.3
click at [277, 73] on h5 "[PERSON_NAME]" at bounding box center [445, 80] width 337 height 14
